Goal: Transaction & Acquisition: Register for event/course

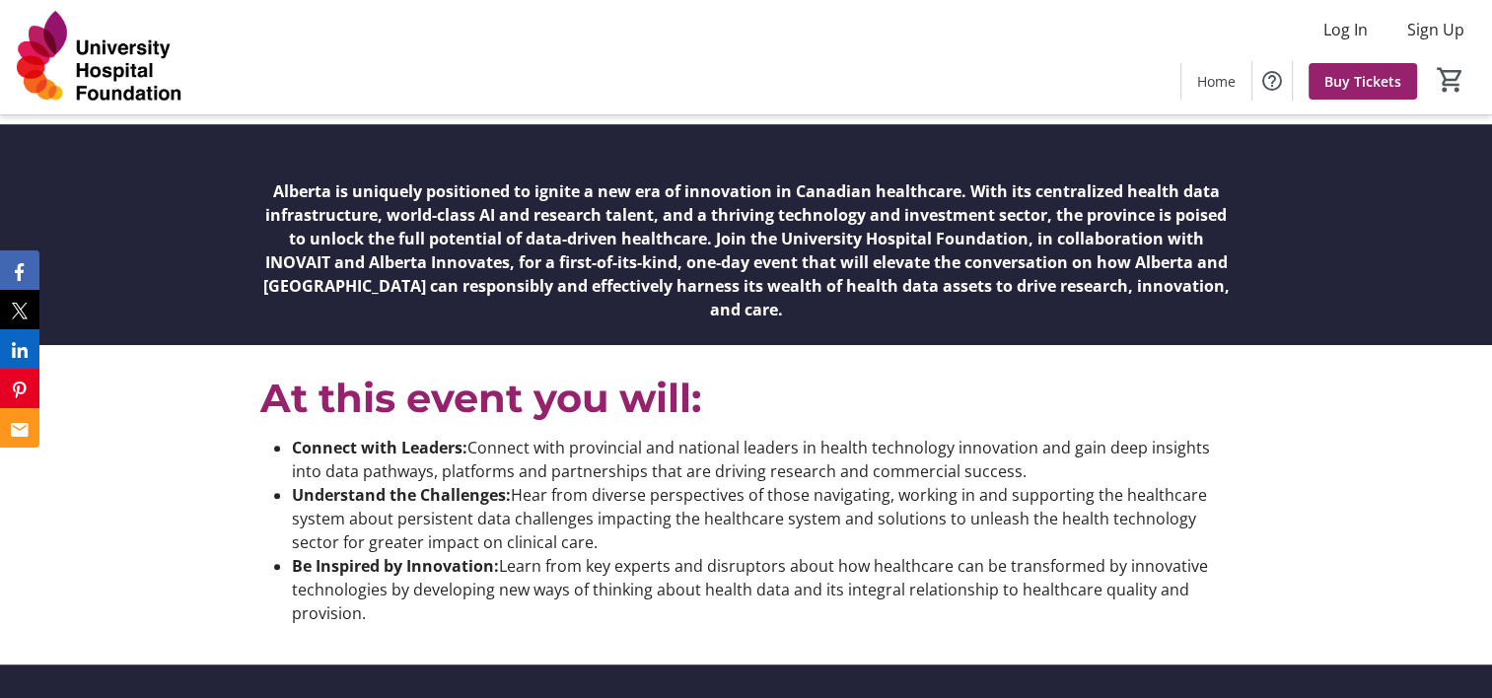
scroll to position [1057, 0]
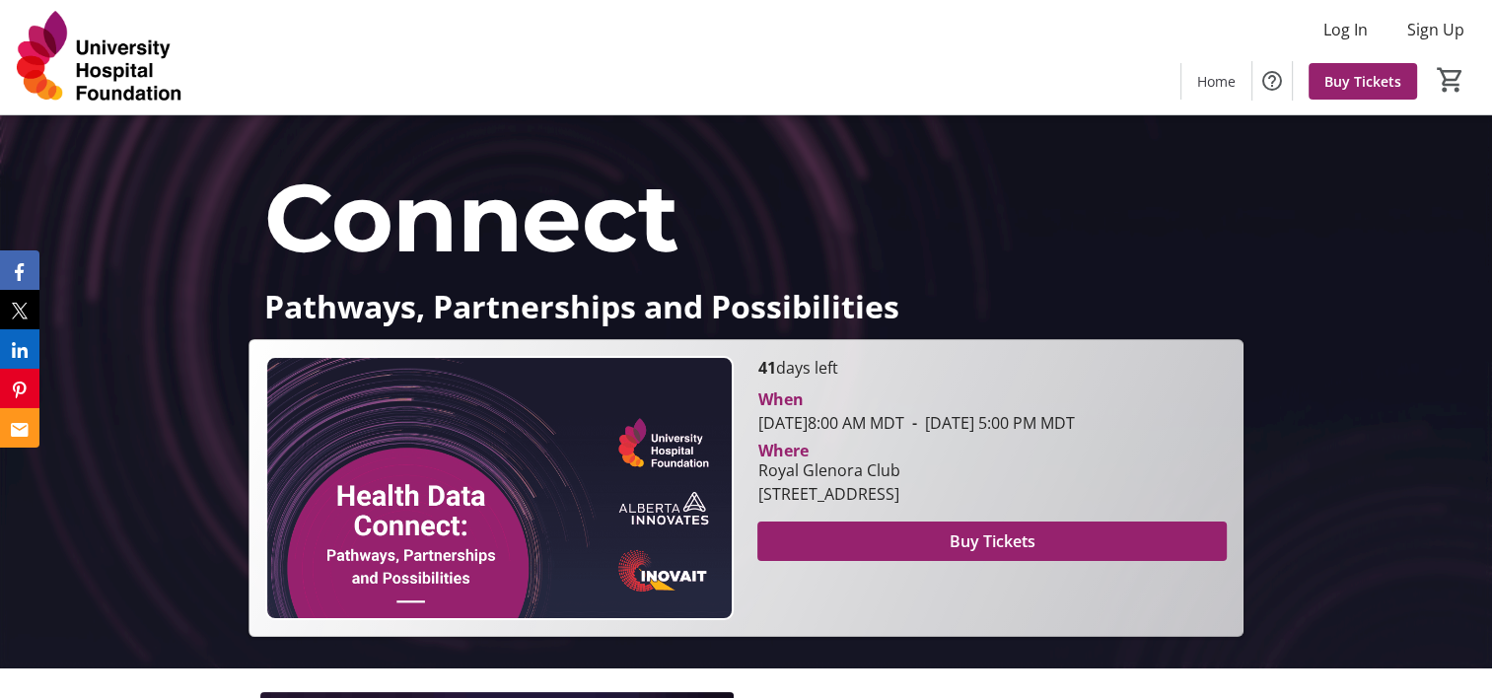
scroll to position [138, 0]
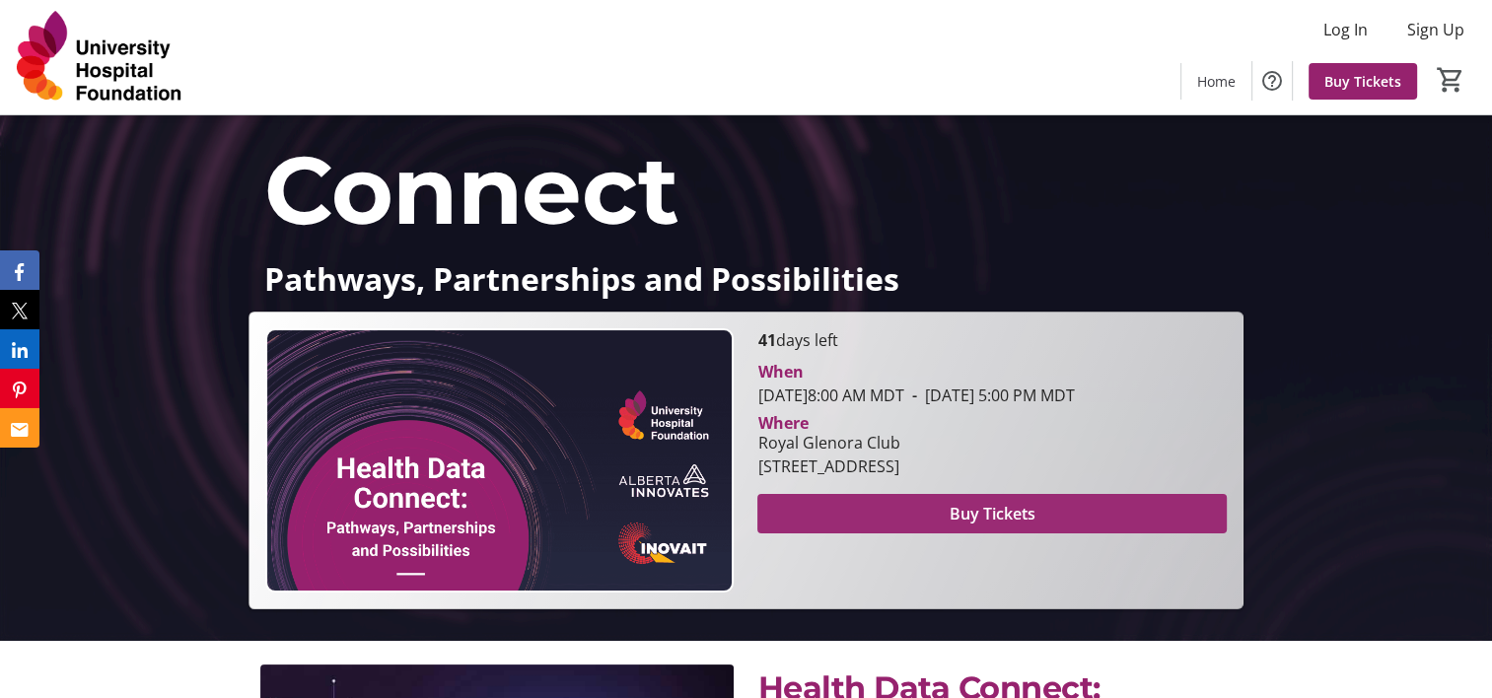
click at [951, 526] on span "Buy Tickets" at bounding box center [993, 514] width 86 height 24
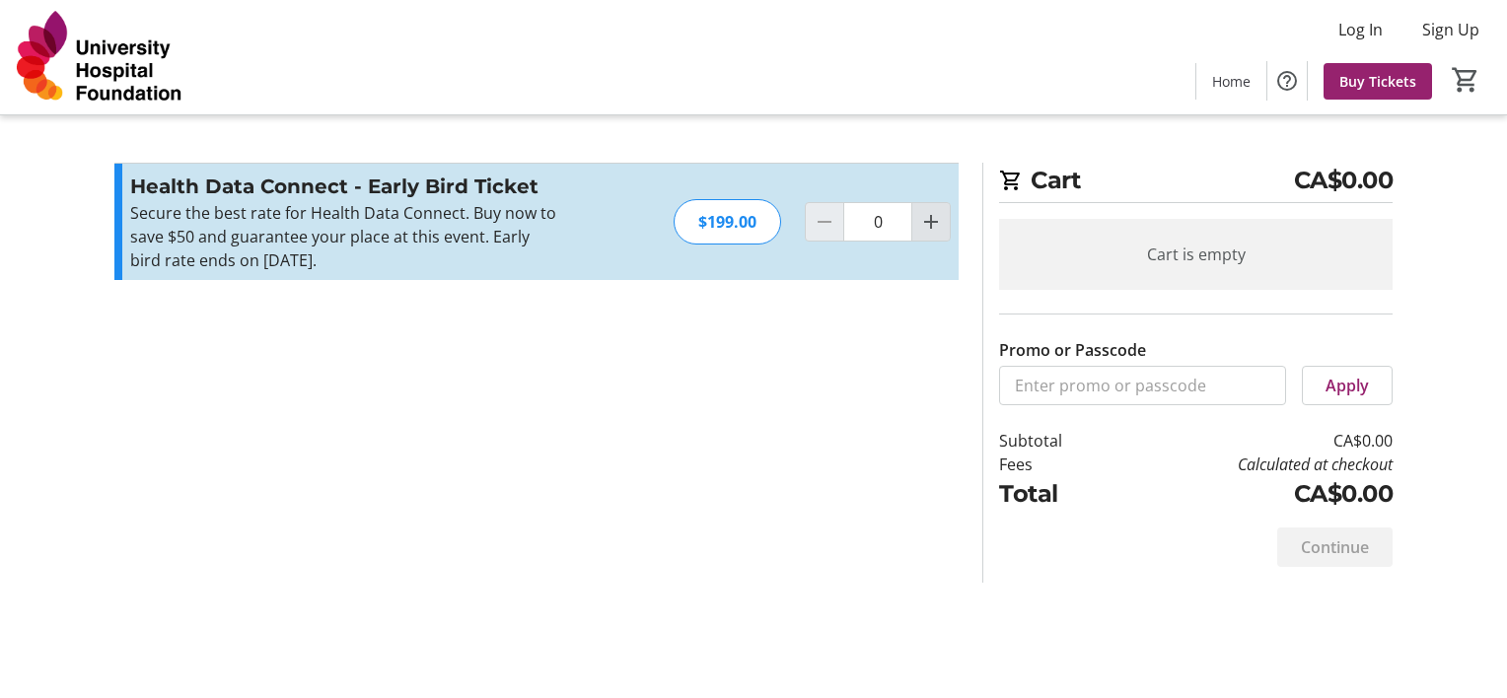
click at [938, 227] on mat-icon "Increment by one" at bounding box center [931, 222] width 24 height 24
type input "1"
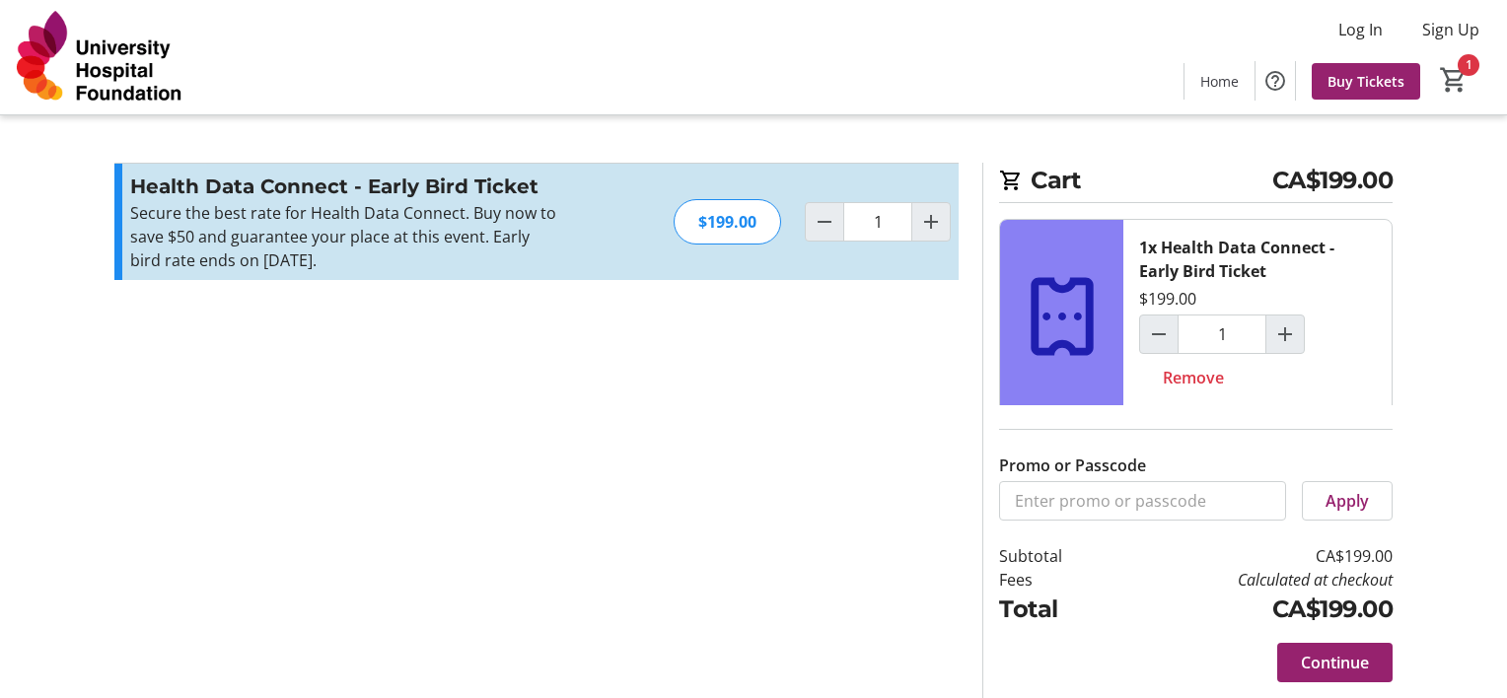
scroll to position [7, 0]
